Goal: Complete application form: Complete application form

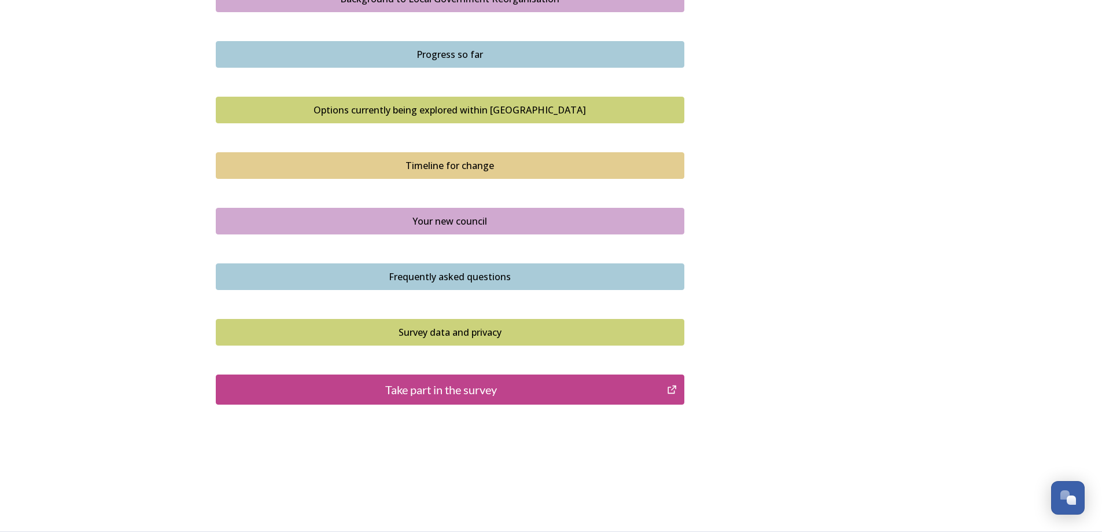
scroll to position [713, 0]
click at [483, 384] on div "Take part in the survey" at bounding box center [441, 389] width 439 height 17
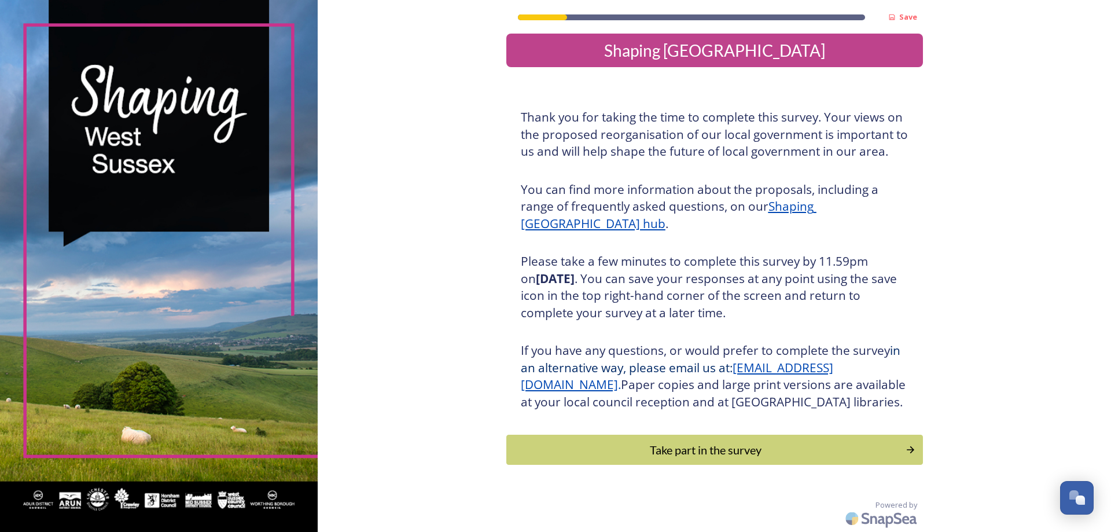
scroll to position [24, 0]
click at [894, 451] on div "Take part in the survey" at bounding box center [705, 449] width 391 height 17
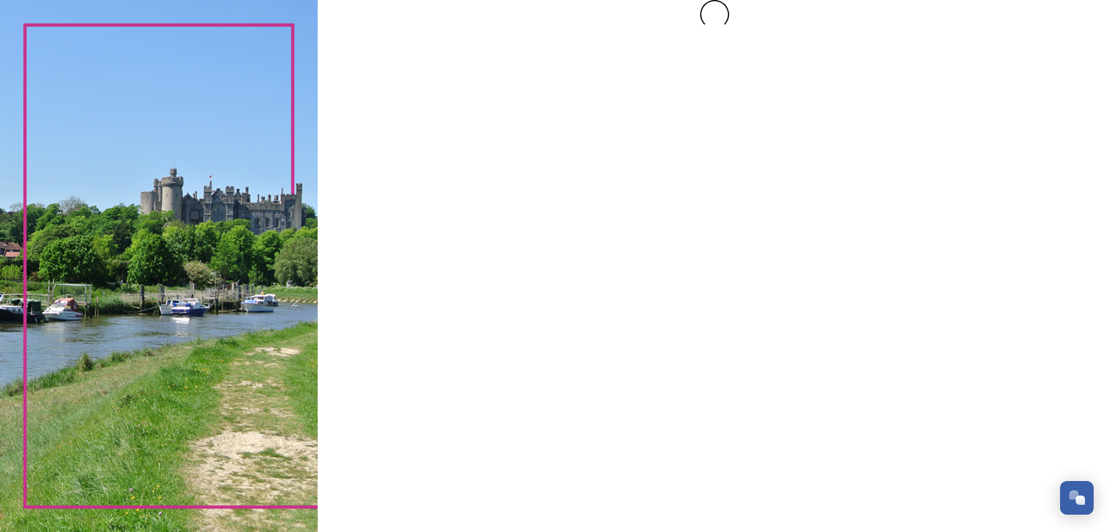
scroll to position [0, 0]
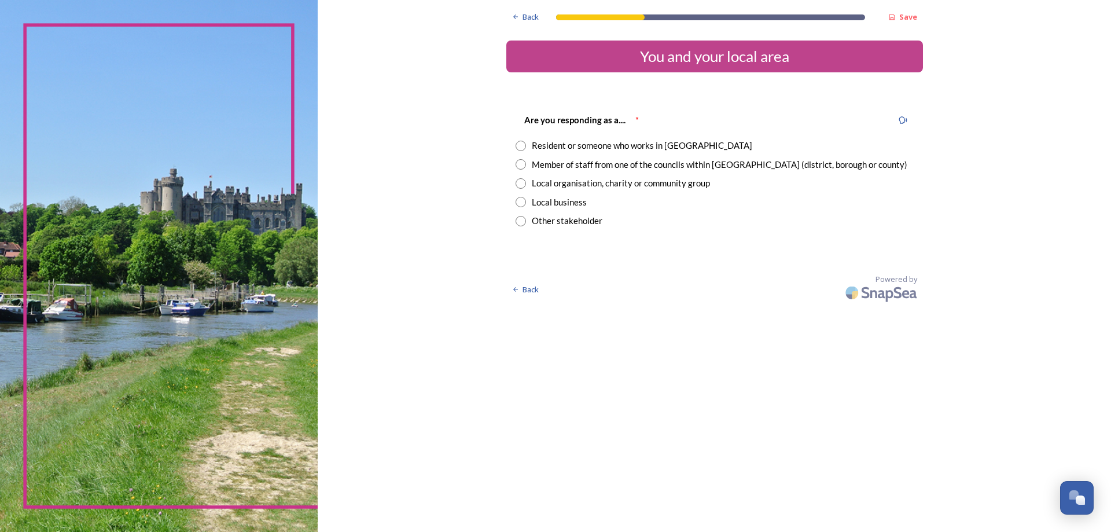
click at [522, 146] on input "radio" at bounding box center [520, 146] width 10 height 10
radio input "true"
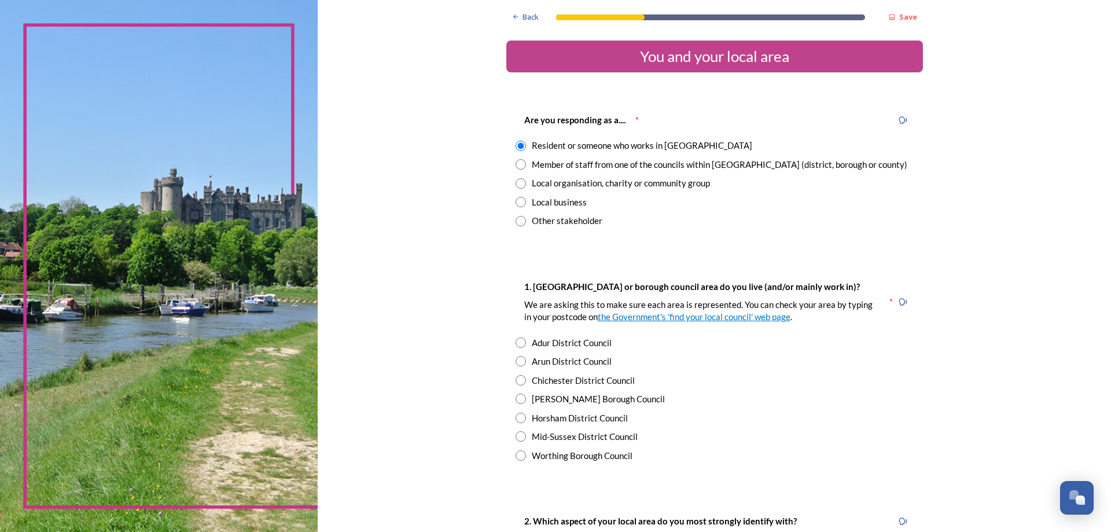
scroll to position [116, 0]
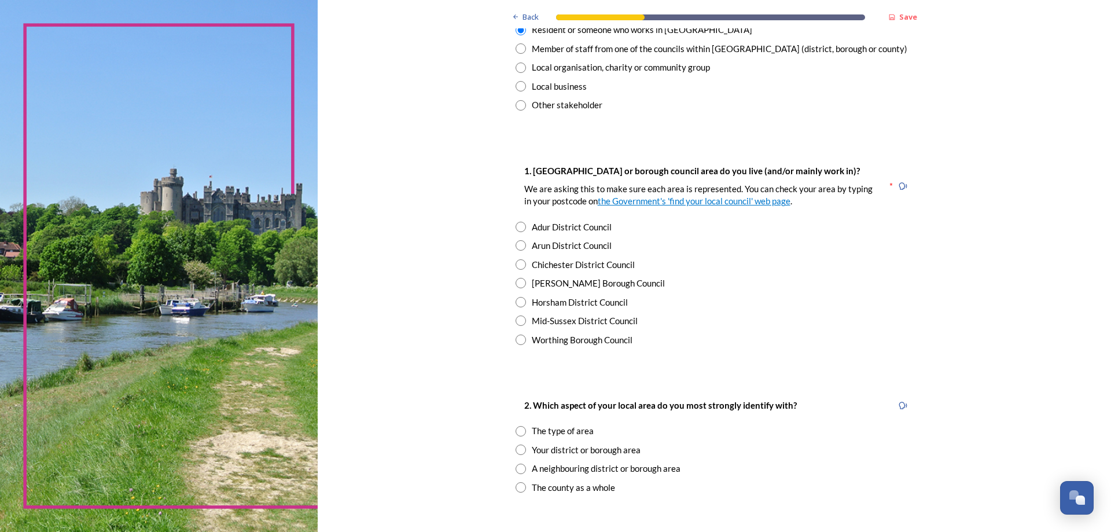
click at [517, 340] on input "radio" at bounding box center [520, 339] width 10 height 10
radio input "true"
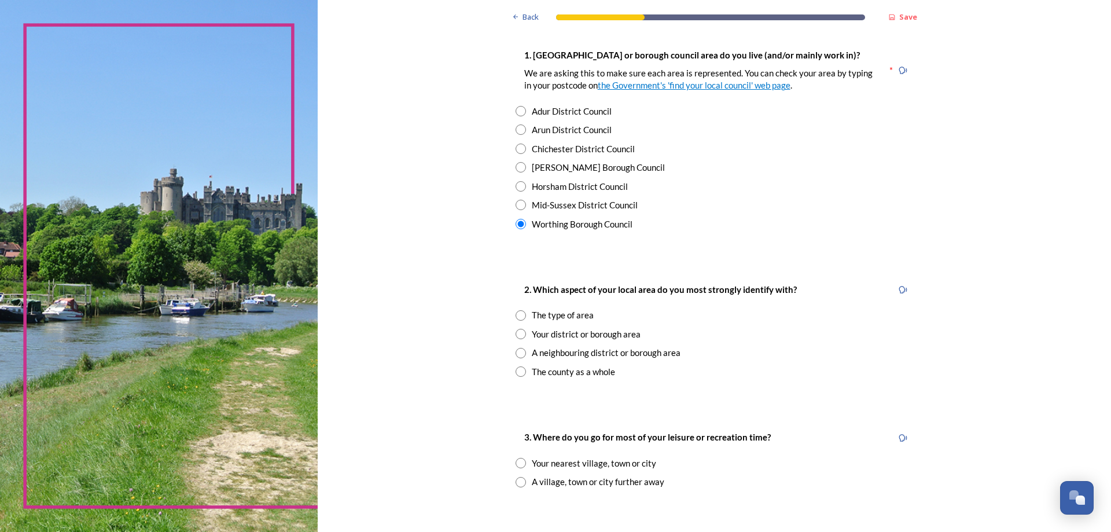
scroll to position [405, 0]
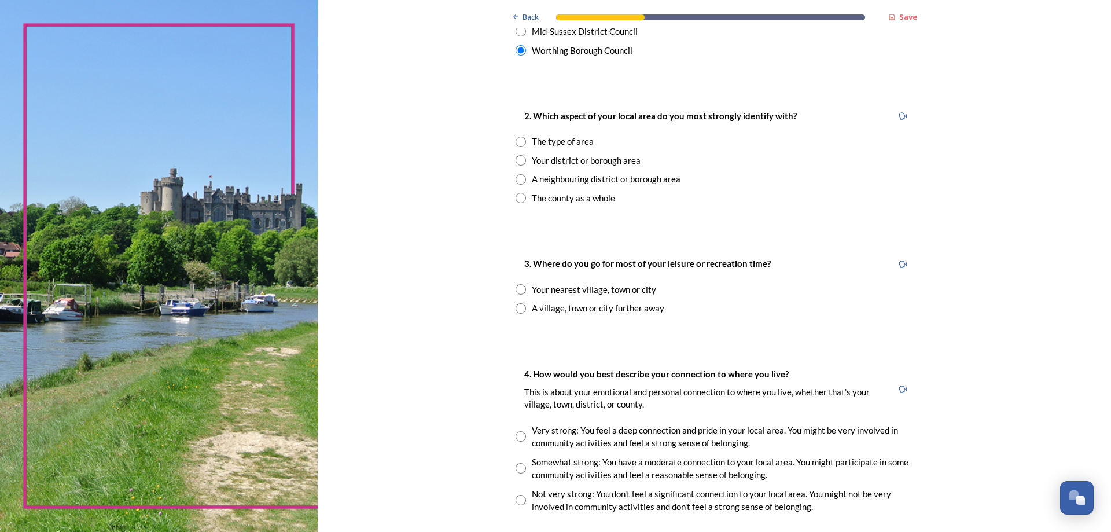
click at [518, 194] on input "radio" at bounding box center [520, 198] width 10 height 10
radio input "true"
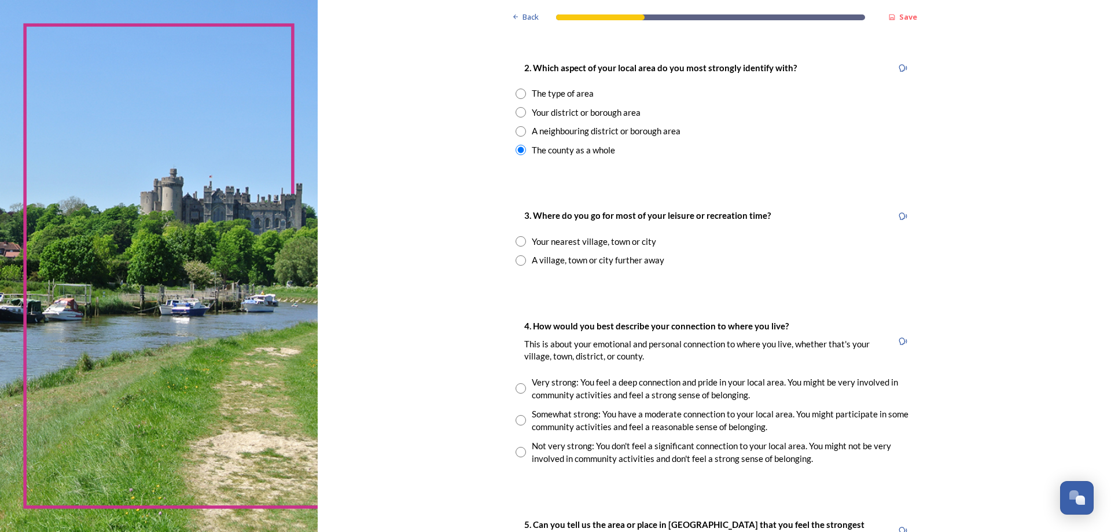
scroll to position [521, 0]
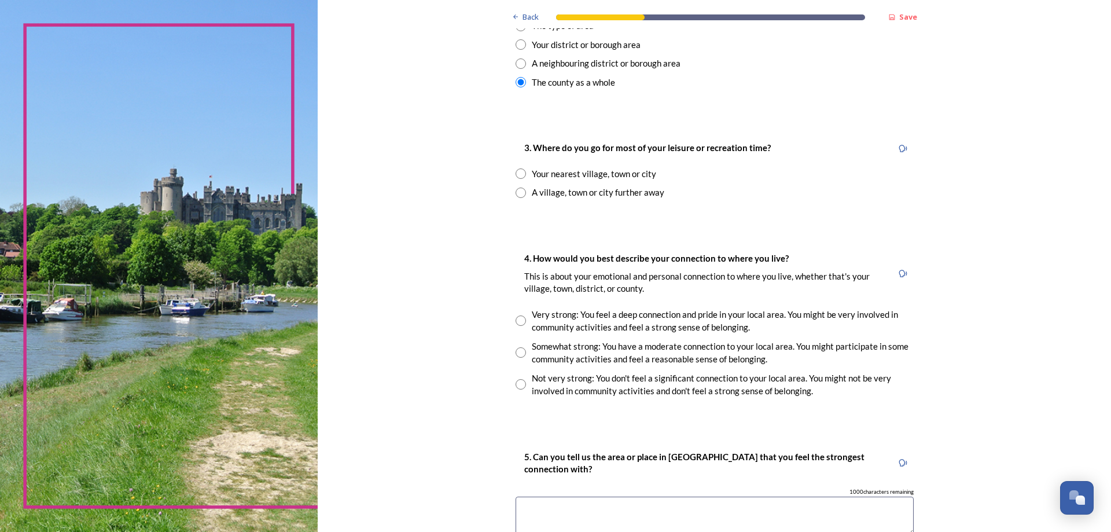
click at [517, 172] on input "radio" at bounding box center [520, 173] width 10 height 10
radio input "true"
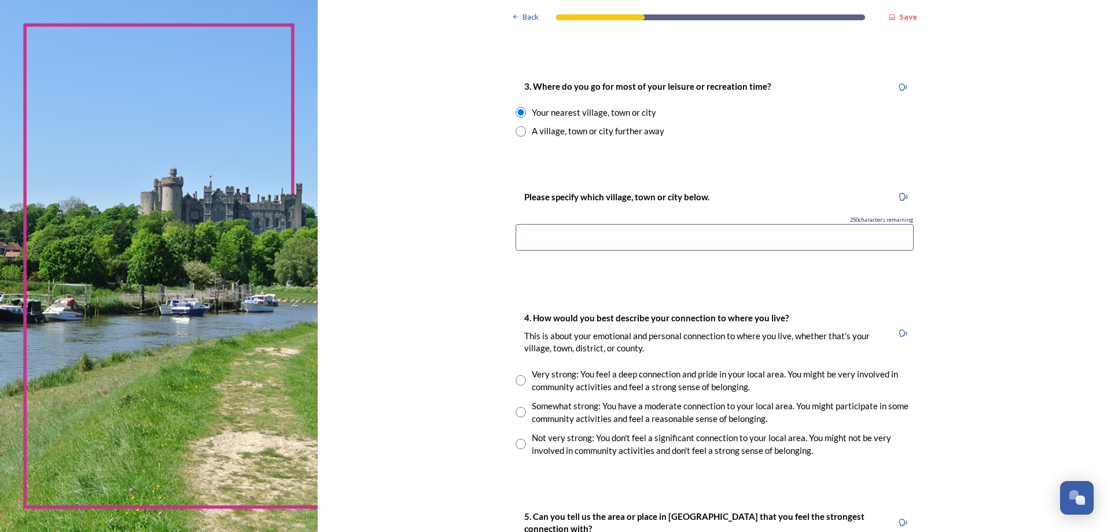
scroll to position [636, 0]
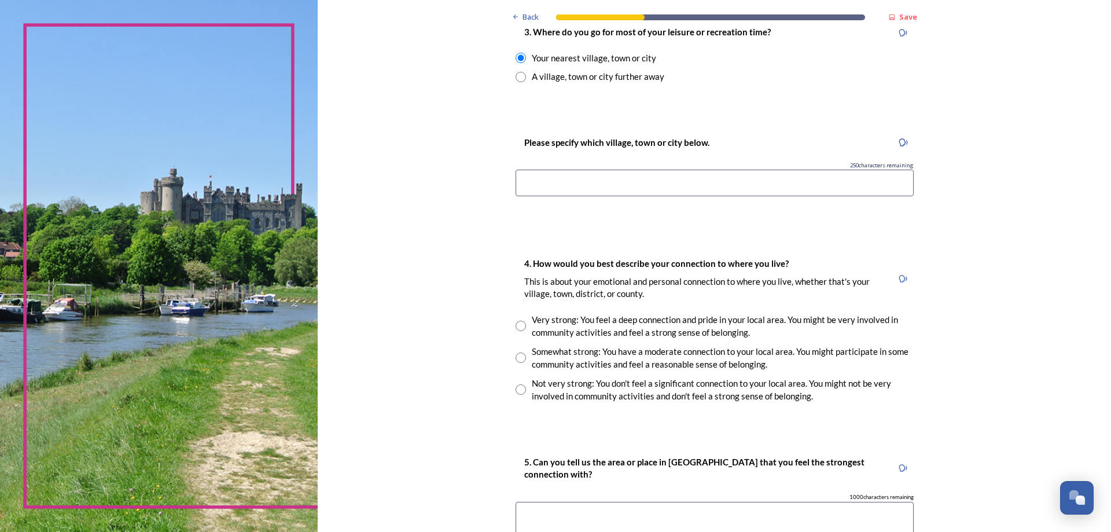
click at [619, 184] on input at bounding box center [714, 183] width 398 height 27
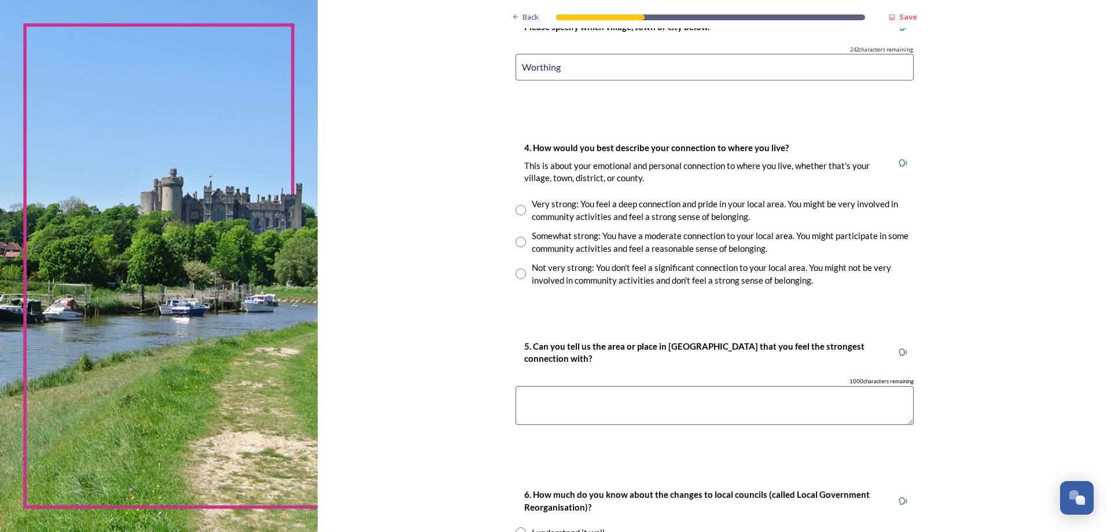
type input "Worthing"
click at [517, 244] on input "radio" at bounding box center [520, 242] width 10 height 10
radio input "true"
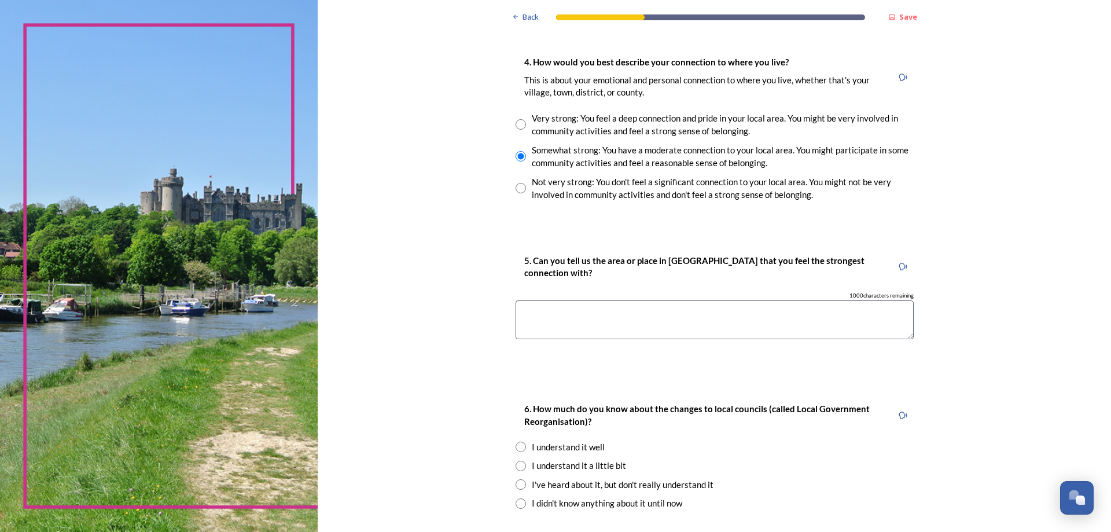
scroll to position [926, 0]
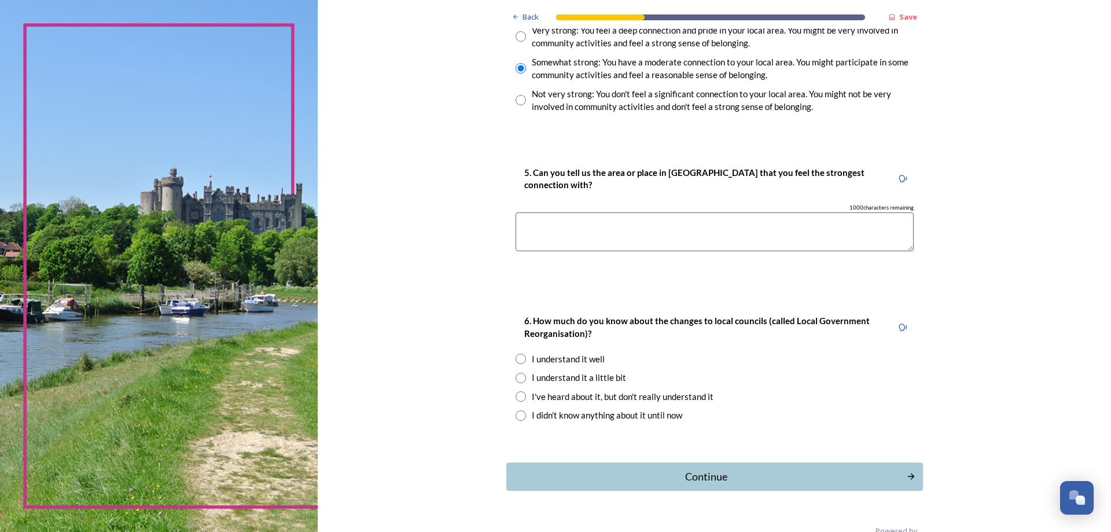
click at [566, 216] on textarea at bounding box center [714, 231] width 398 height 39
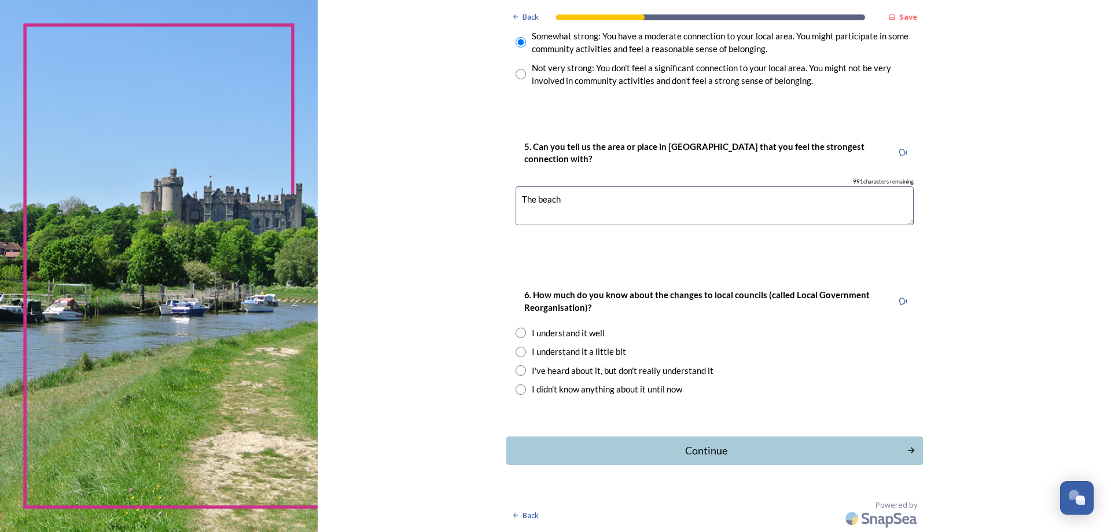
type textarea "The beach"
click at [515, 392] on input "radio" at bounding box center [520, 389] width 10 height 10
radio input "true"
click at [915, 448] on button "Continue" at bounding box center [714, 450] width 421 height 28
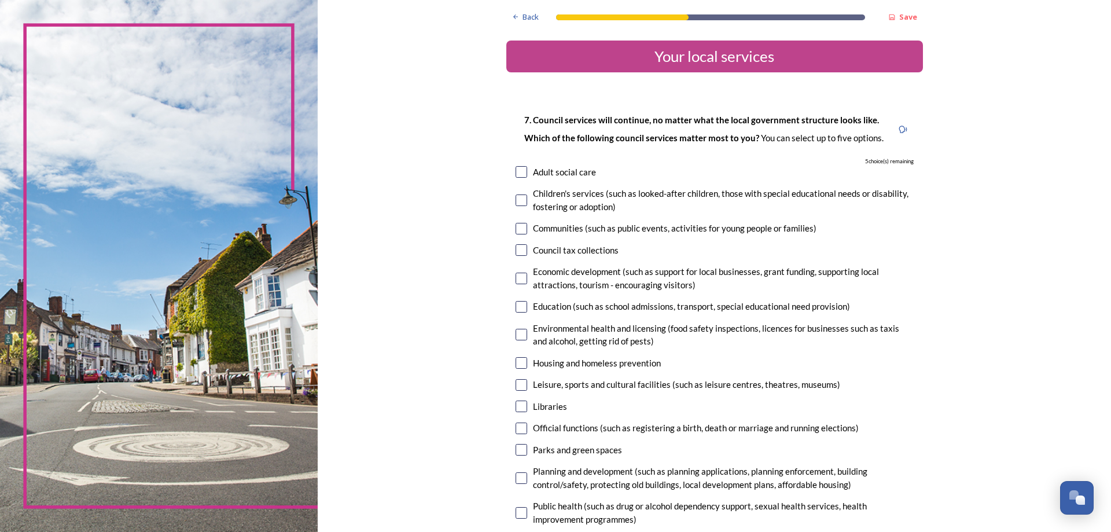
click at [519, 229] on input "checkbox" at bounding box center [521, 229] width 12 height 12
checkbox input "true"
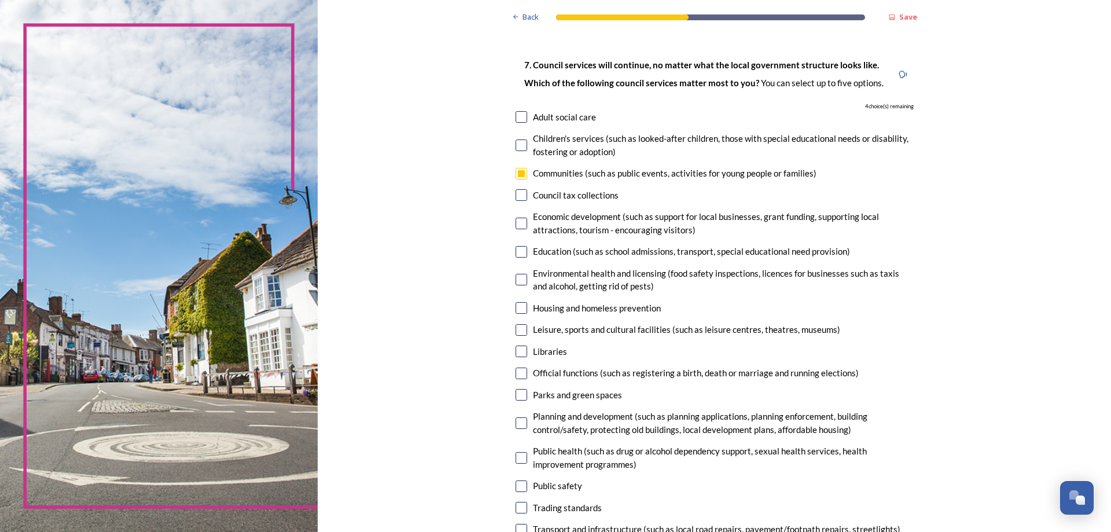
scroll to position [116, 0]
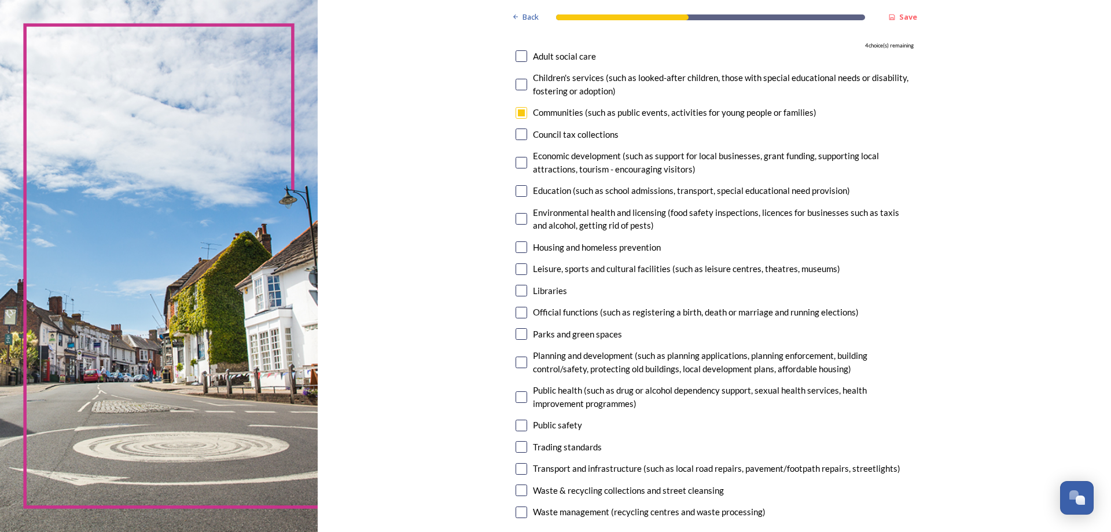
click at [519, 164] on input "checkbox" at bounding box center [521, 163] width 12 height 12
checkbox input "true"
click at [516, 189] on input "checkbox" at bounding box center [521, 191] width 12 height 12
checkbox input "true"
click at [515, 218] on input "checkbox" at bounding box center [521, 219] width 12 height 12
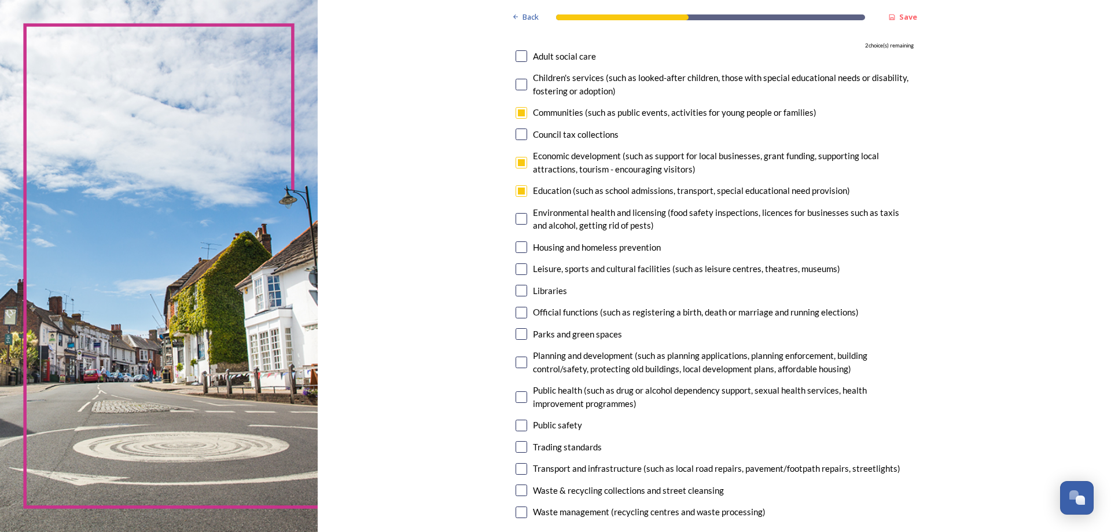
checkbox input "true"
click at [515, 249] on input "checkbox" at bounding box center [521, 247] width 12 height 12
checkbox input "true"
click at [518, 267] on input "checkbox" at bounding box center [521, 269] width 12 height 12
click at [516, 267] on input "checkbox" at bounding box center [521, 269] width 12 height 12
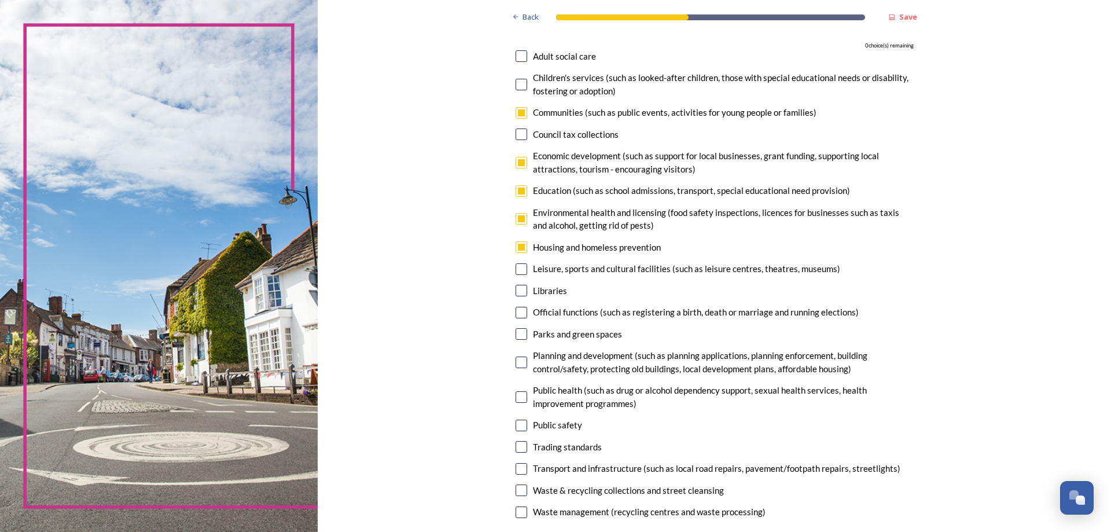
click at [519, 271] on input "checkbox" at bounding box center [521, 269] width 12 height 12
checkbox input "false"
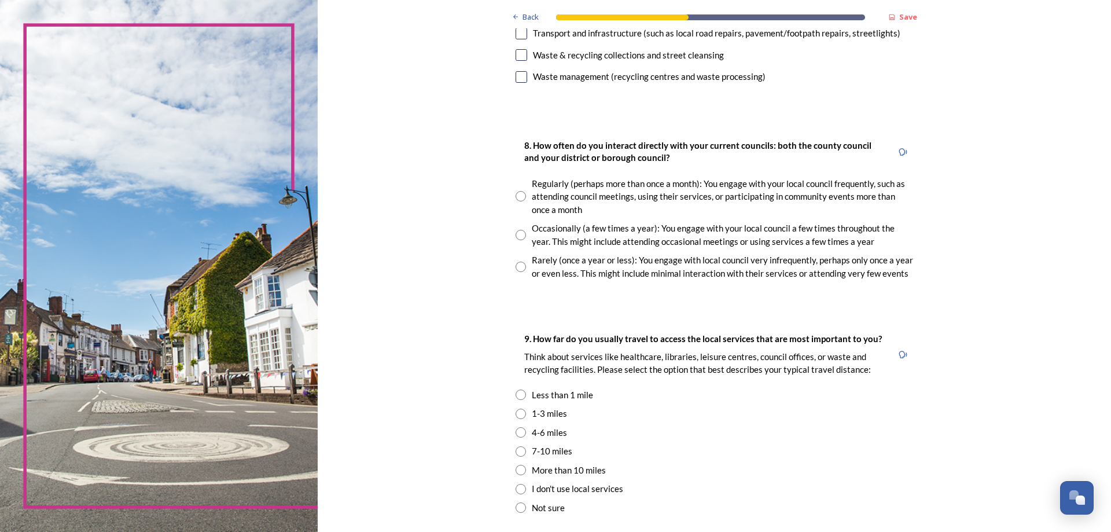
scroll to position [578, 0]
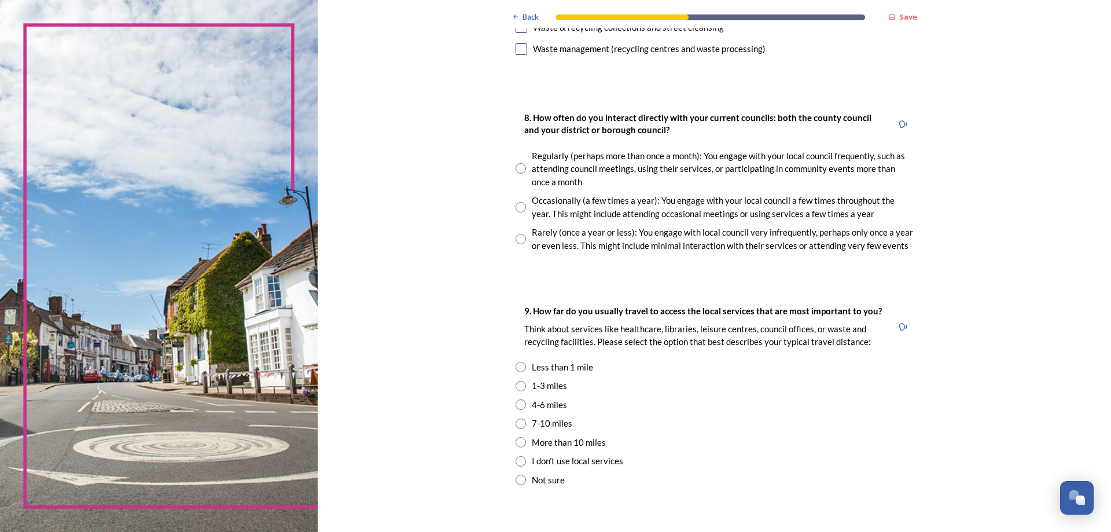
click at [518, 241] on input "radio" at bounding box center [520, 239] width 10 height 10
radio input "true"
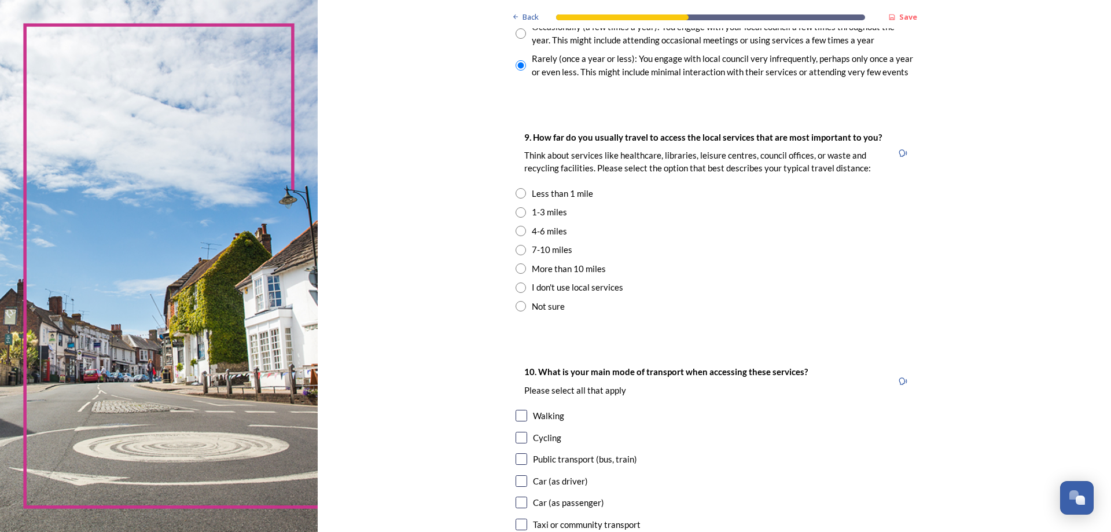
click at [515, 194] on input "radio" at bounding box center [520, 193] width 10 height 10
radio input "true"
click at [515, 217] on input "radio" at bounding box center [520, 212] width 10 height 10
radio input "true"
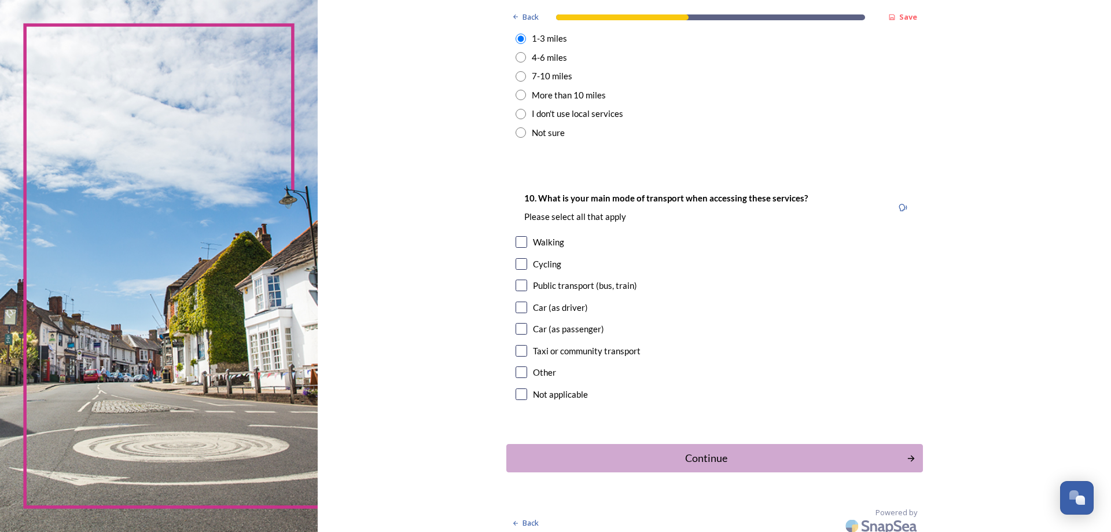
click at [515, 305] on input "checkbox" at bounding box center [521, 307] width 12 height 12
checkbox input "true"
click at [893, 452] on div "Continue" at bounding box center [706, 458] width 392 height 16
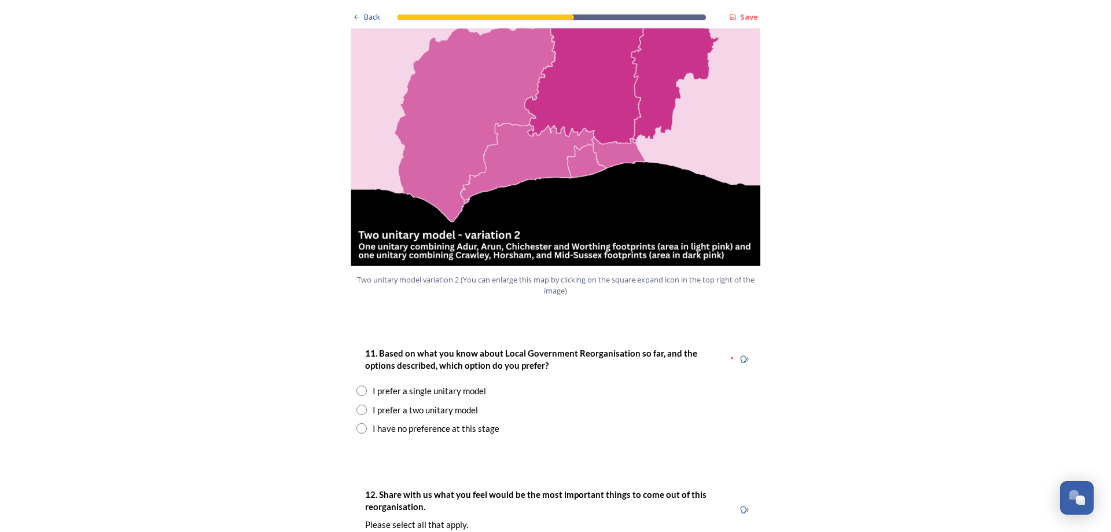
scroll to position [1620, 0]
